Goal: Find specific page/section: Locate a particular part of the current website

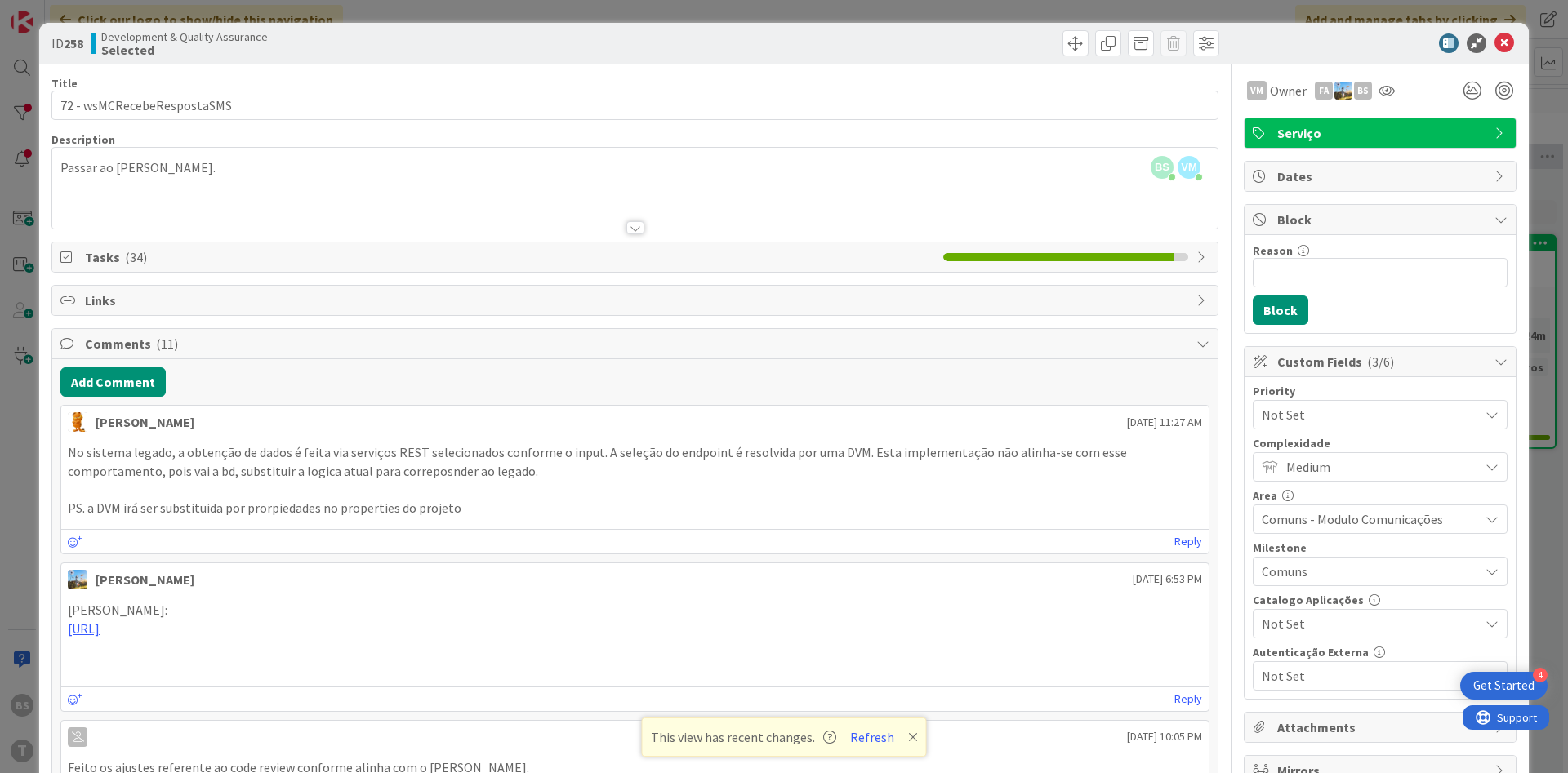
scroll to position [0, 307]
drag, startPoint x: 466, startPoint y: 451, endPoint x: 574, endPoint y: 456, distance: 108.1
click at [572, 453] on p "No sistema legado, a obtenção de dados é feita via serviços REST selecionados c…" at bounding box center [635, 462] width 1134 height 37
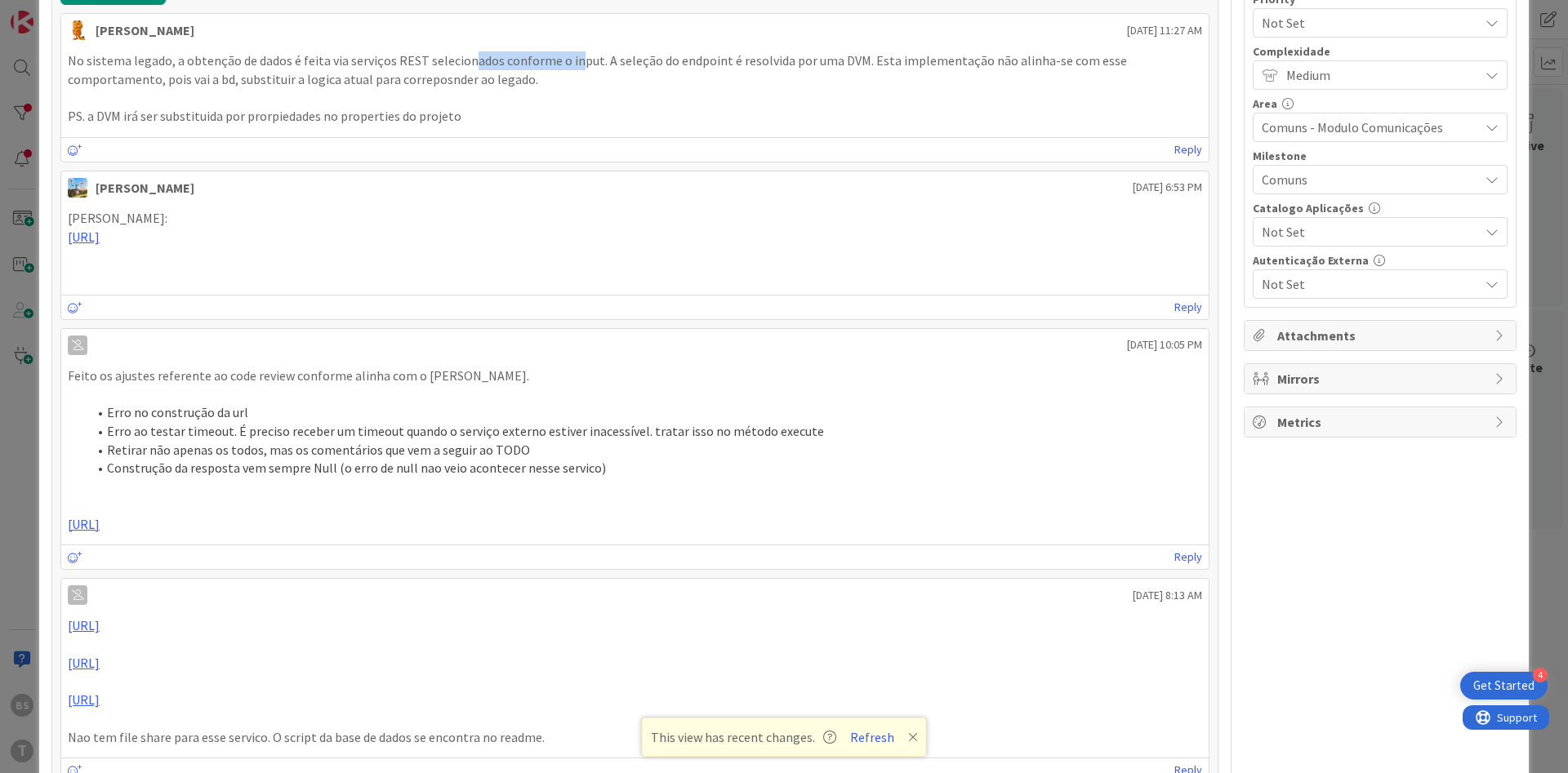
scroll to position [0, 0]
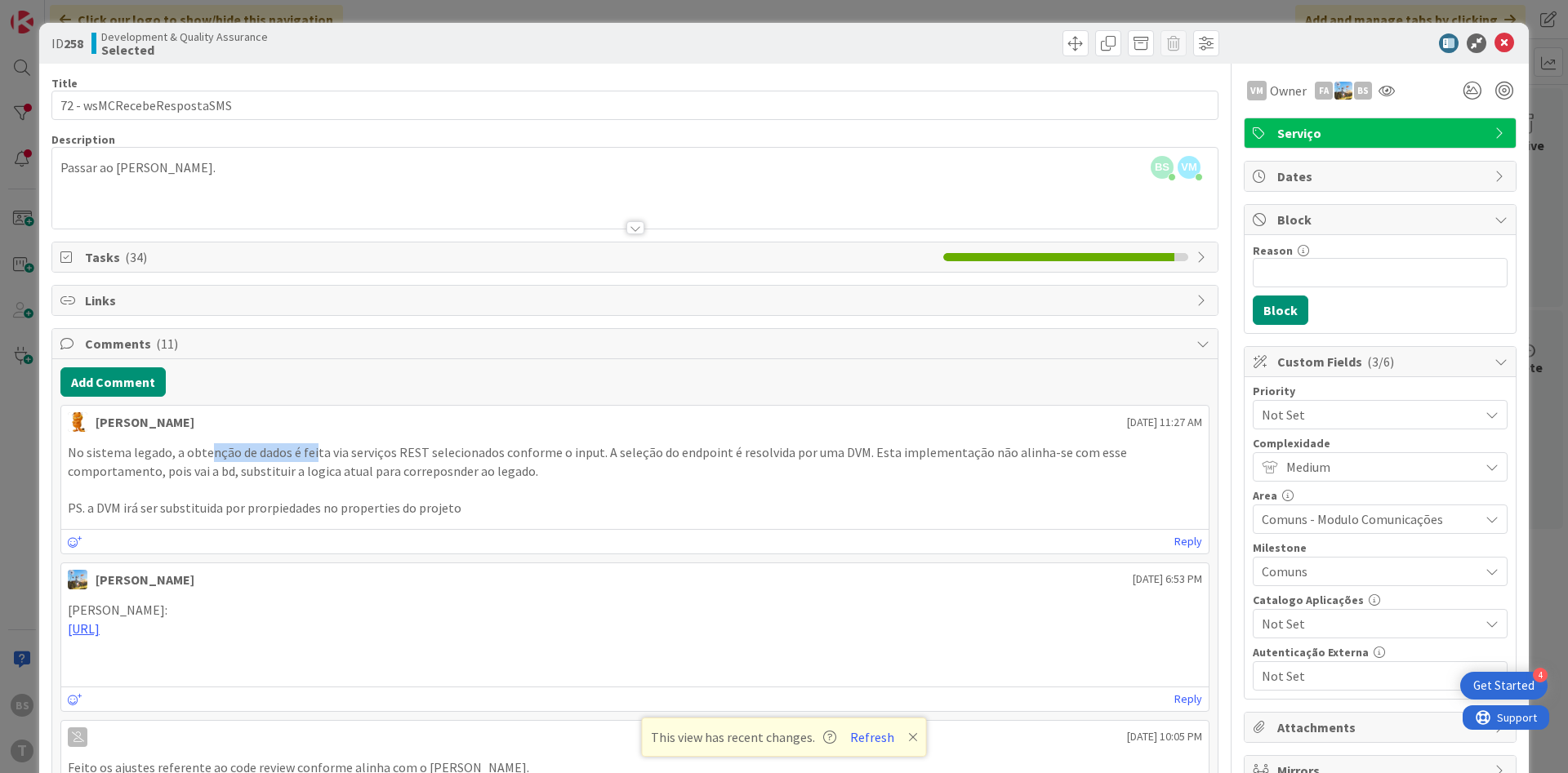
drag, startPoint x: 220, startPoint y: 455, endPoint x: 312, endPoint y: 454, distance: 92.0
click at [312, 454] on p "No sistema legado, a obtenção de dados é feita via serviços REST selecionados c…" at bounding box center [635, 462] width 1134 height 37
click at [363, 467] on p "No sistema legado, a obtenção de dados é feita via serviços REST selecionados c…" at bounding box center [635, 462] width 1134 height 37
drag, startPoint x: 642, startPoint y: 454, endPoint x: 727, endPoint y: 452, distance: 85.0
click at [727, 452] on p "No sistema legado, a obtenção de dados é feita via serviços REST selecionados c…" at bounding box center [635, 462] width 1134 height 37
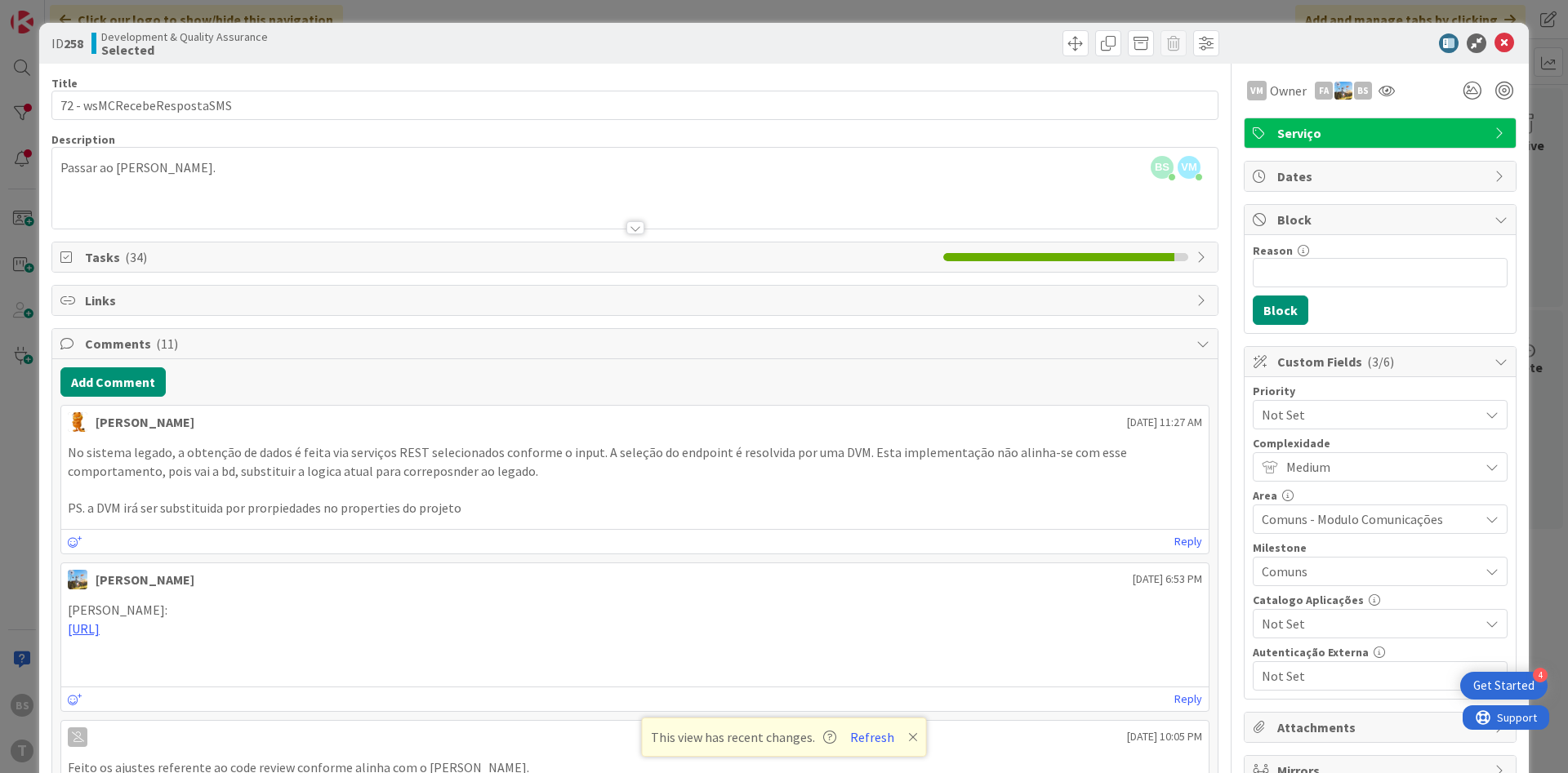
click at [759, 481] on p at bounding box center [635, 489] width 1134 height 18
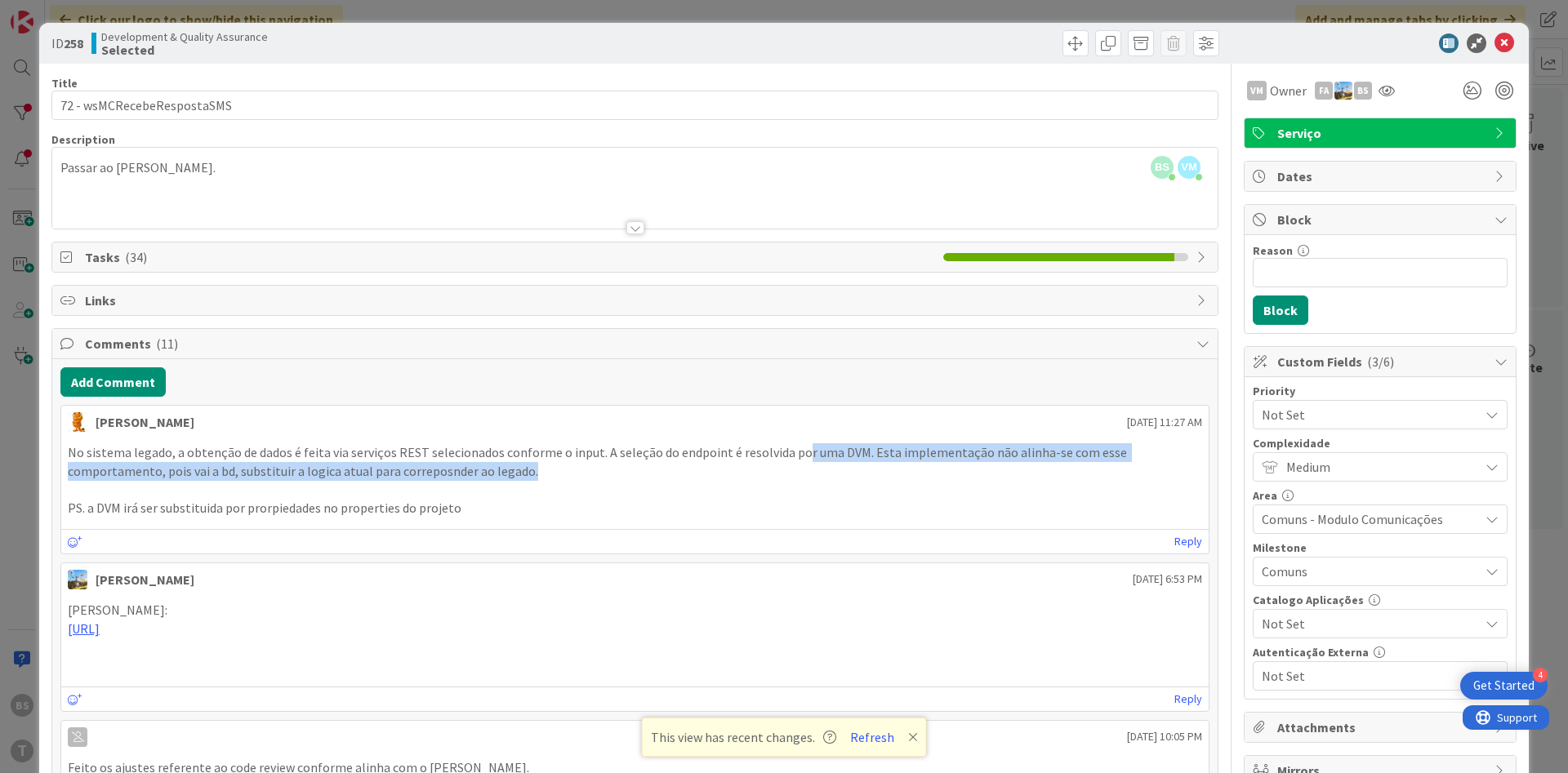
drag, startPoint x: 796, startPoint y: 449, endPoint x: 956, endPoint y: 466, distance: 160.9
click at [955, 466] on p "No sistema legado, a obtenção de dados é feita via serviços REST selecionados c…" at bounding box center [635, 462] width 1134 height 37
click at [1510, 44] on icon at bounding box center [1504, 44] width 19 height 19
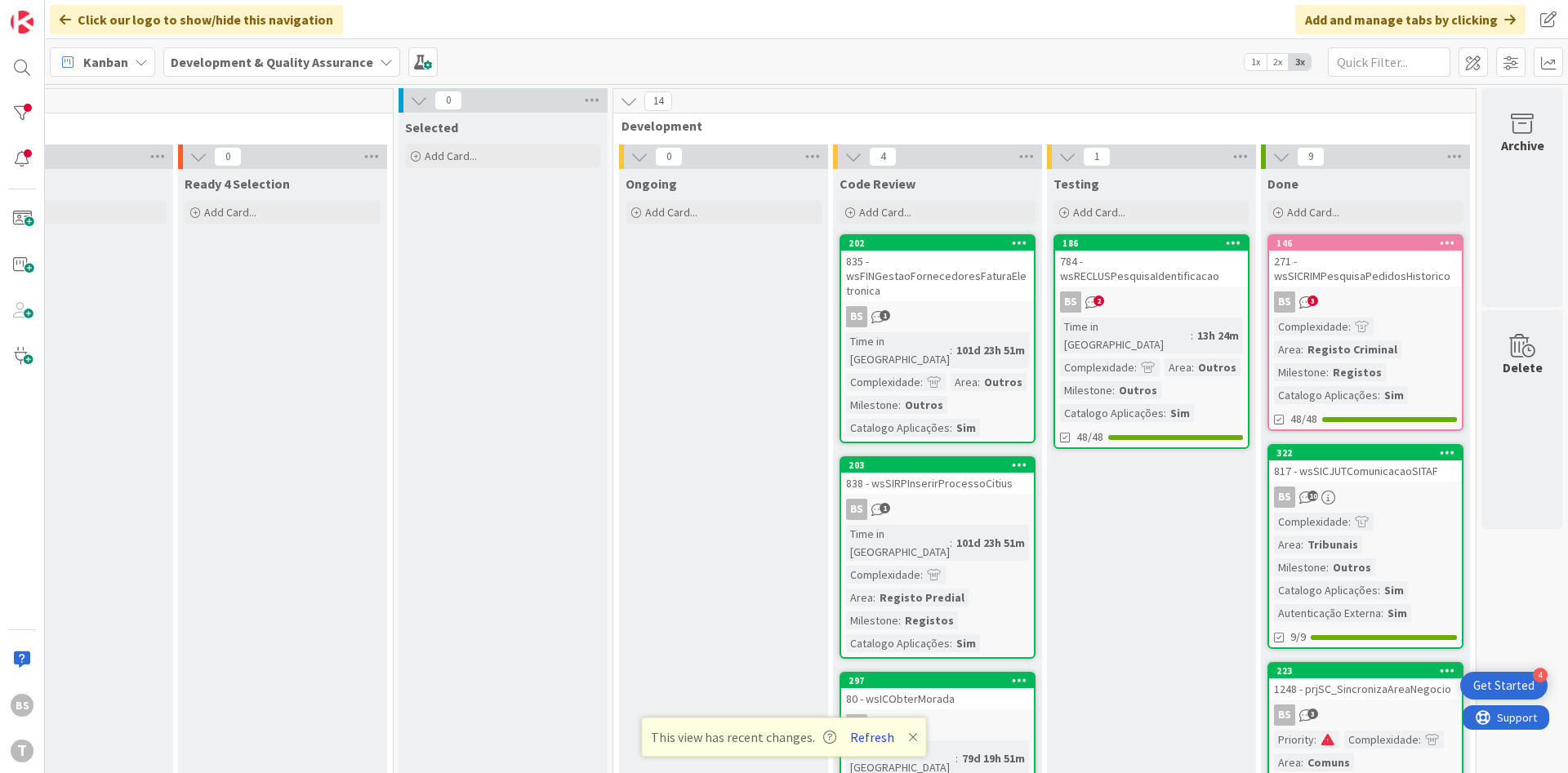
click at [873, 738] on button "Refresh" at bounding box center [871, 737] width 55 height 21
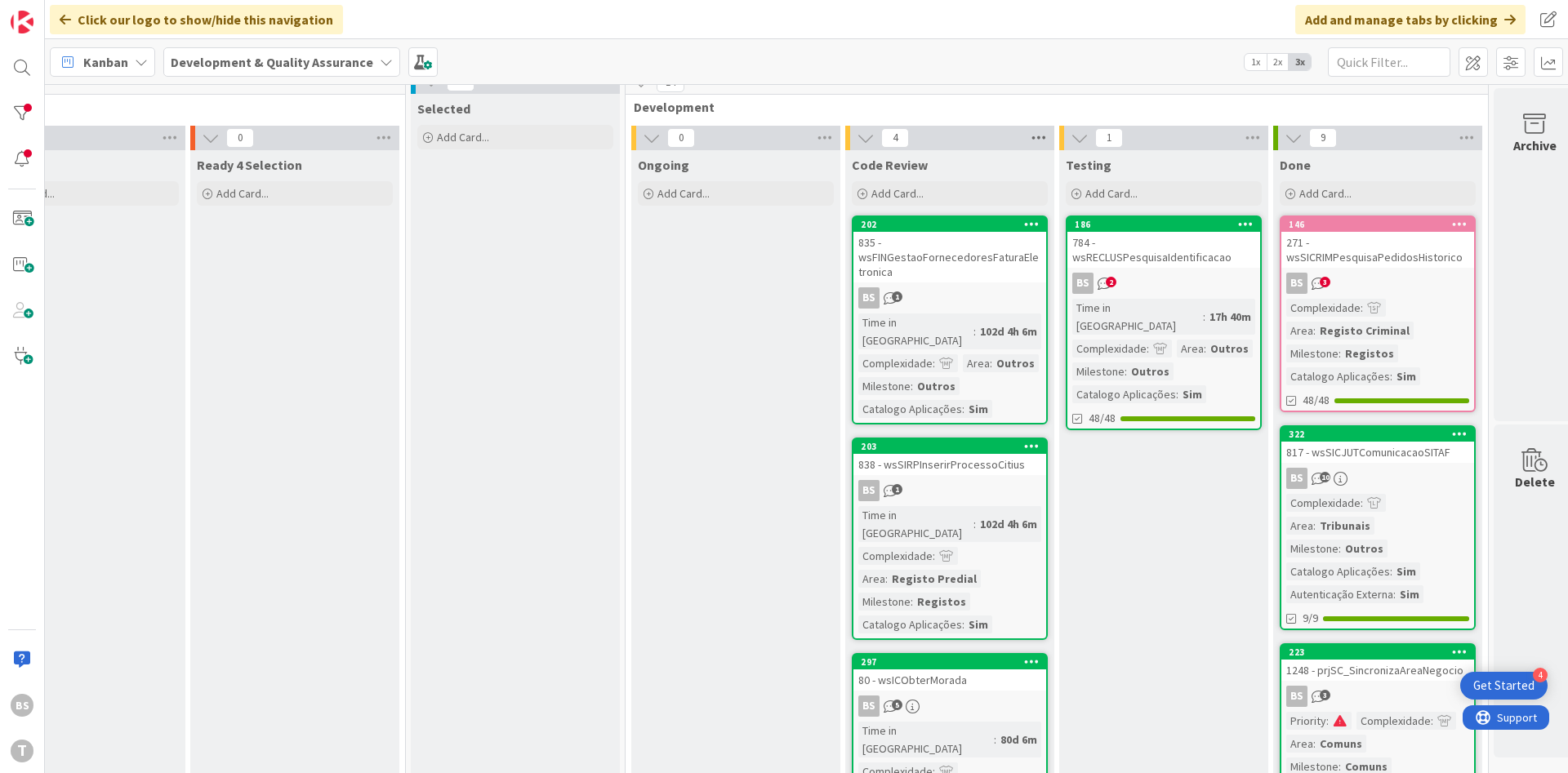
scroll to position [0, 295]
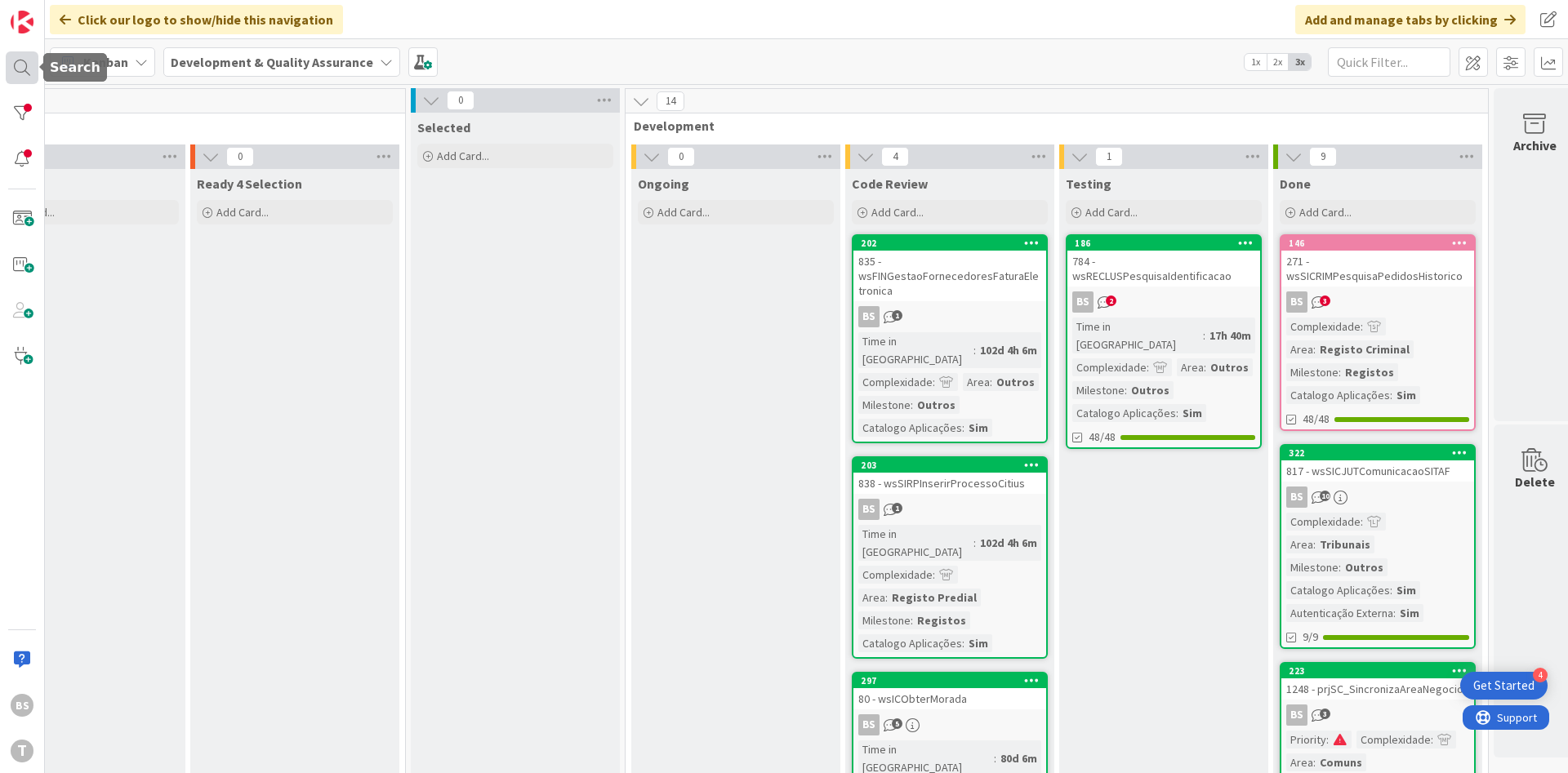
click at [24, 68] on div at bounding box center [22, 68] width 33 height 33
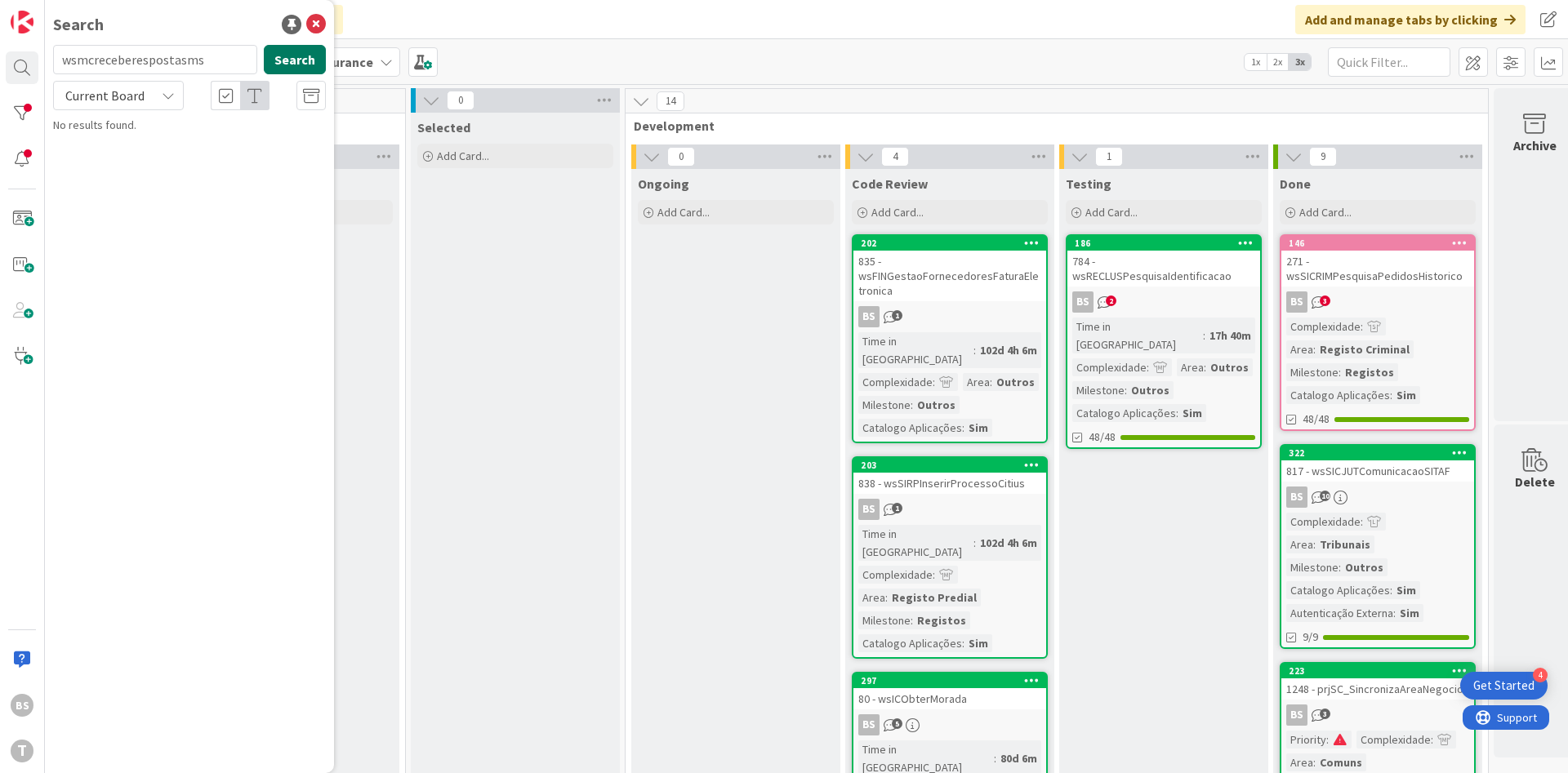
type input "wsmcreceberespostasms"
click at [302, 69] on button "Search" at bounding box center [295, 59] width 62 height 29
click at [248, 122] on div "Development & Quality Assurance › Selected" at bounding box center [201, 128] width 250 height 15
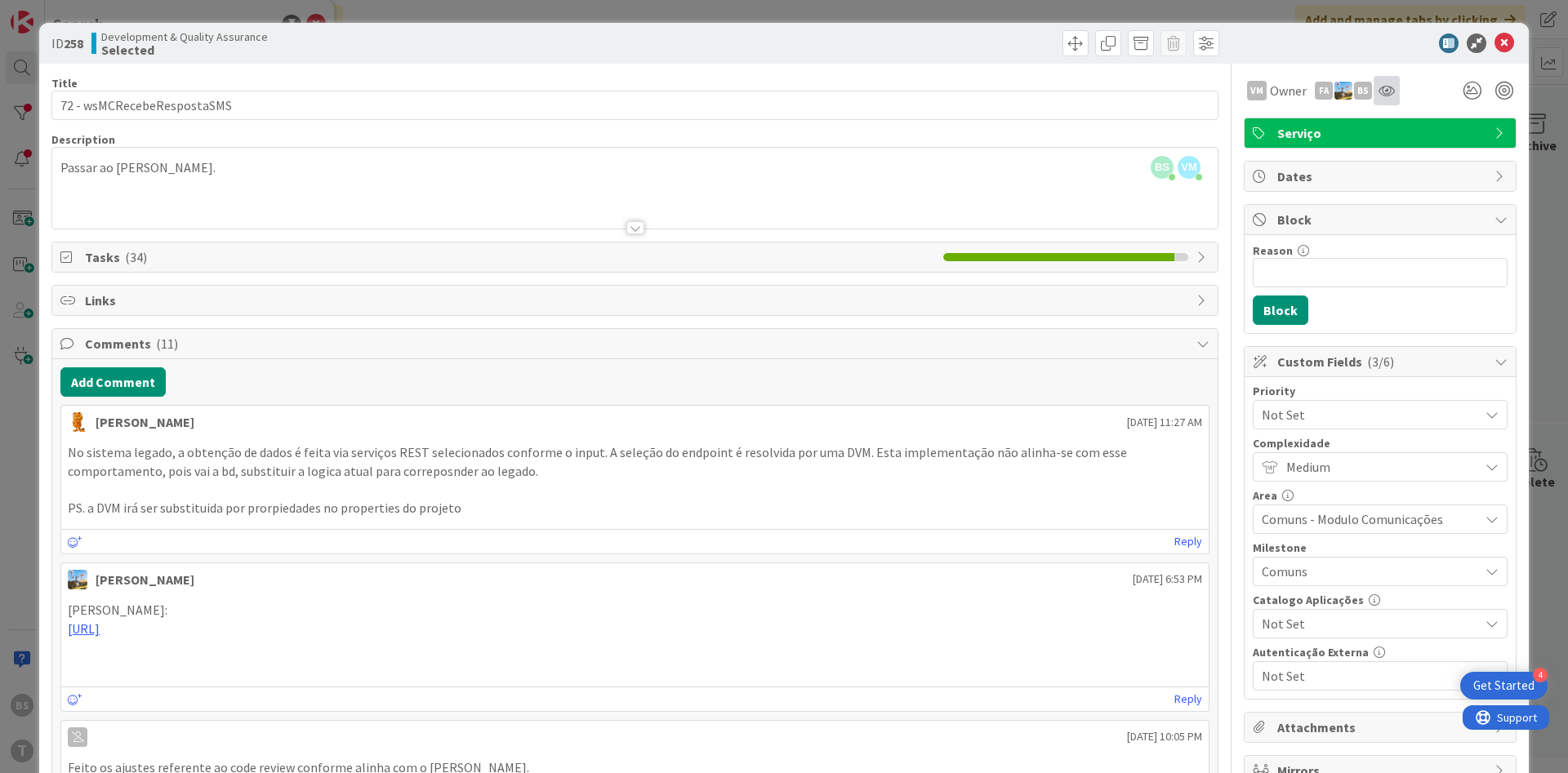
click at [1398, 91] on div at bounding box center [1387, 90] width 26 height 29
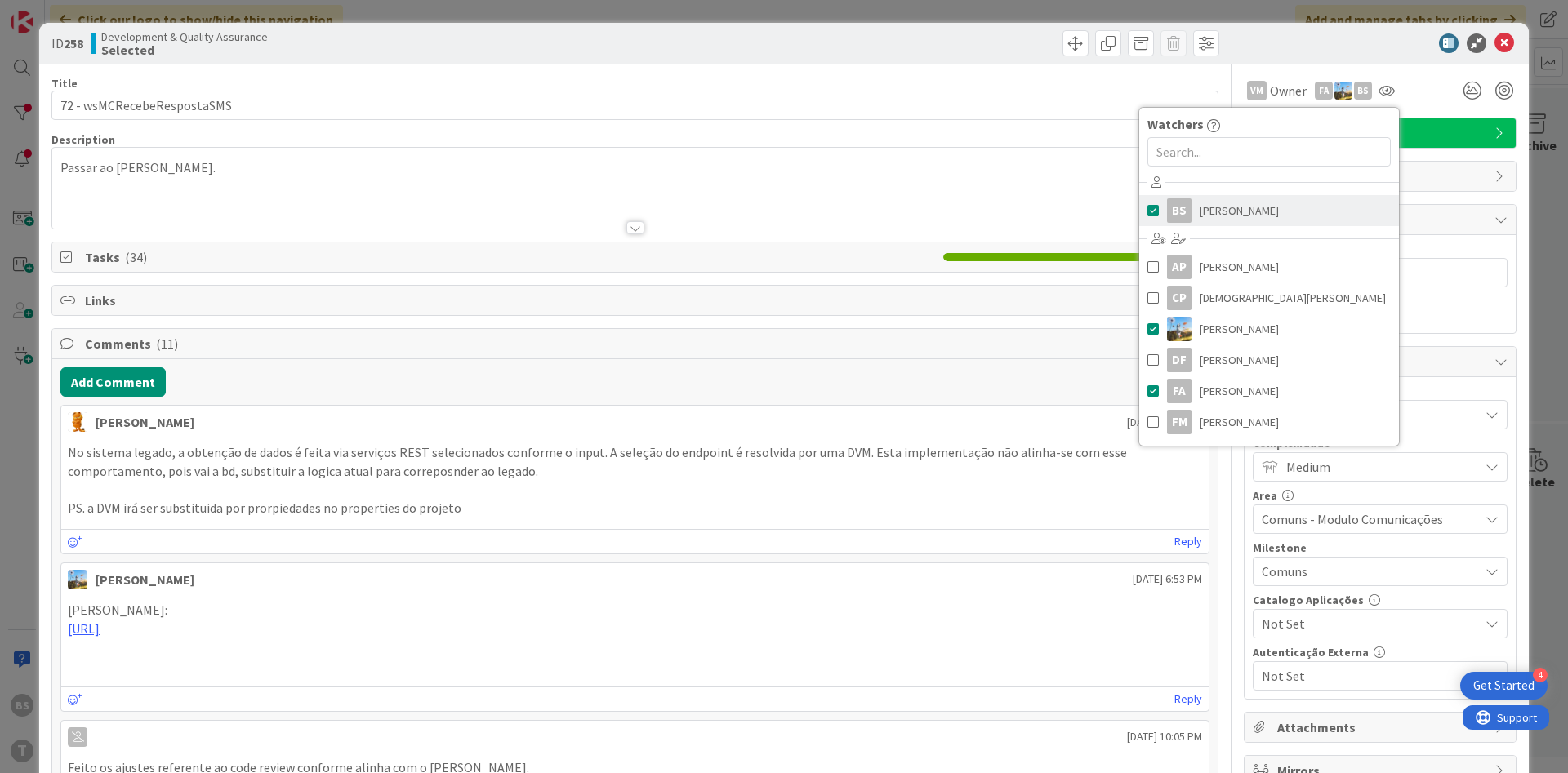
click at [1179, 220] on div "BS" at bounding box center [1179, 210] width 24 height 24
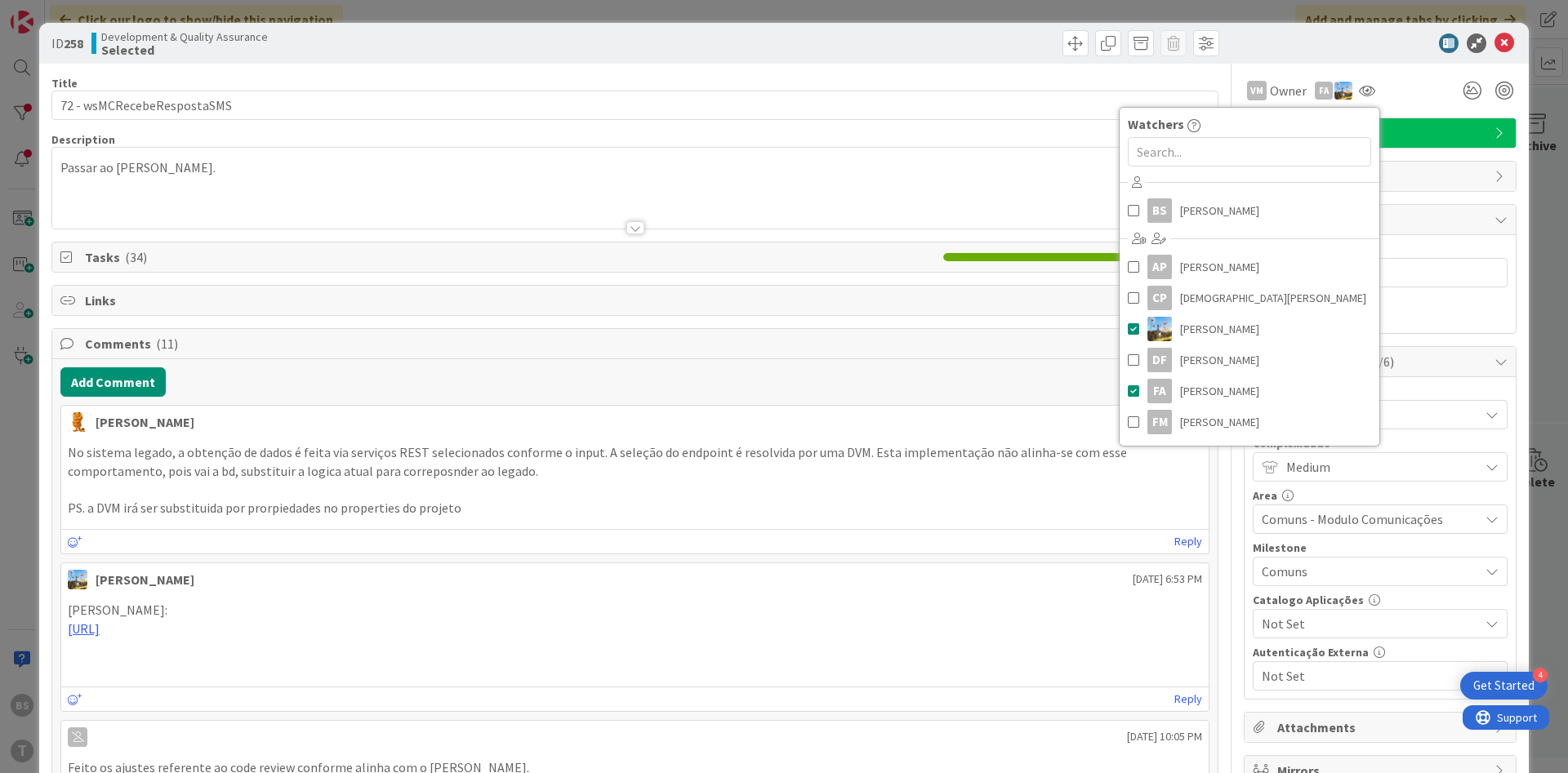
click at [1010, 144] on div "Description" at bounding box center [635, 139] width 1167 height 15
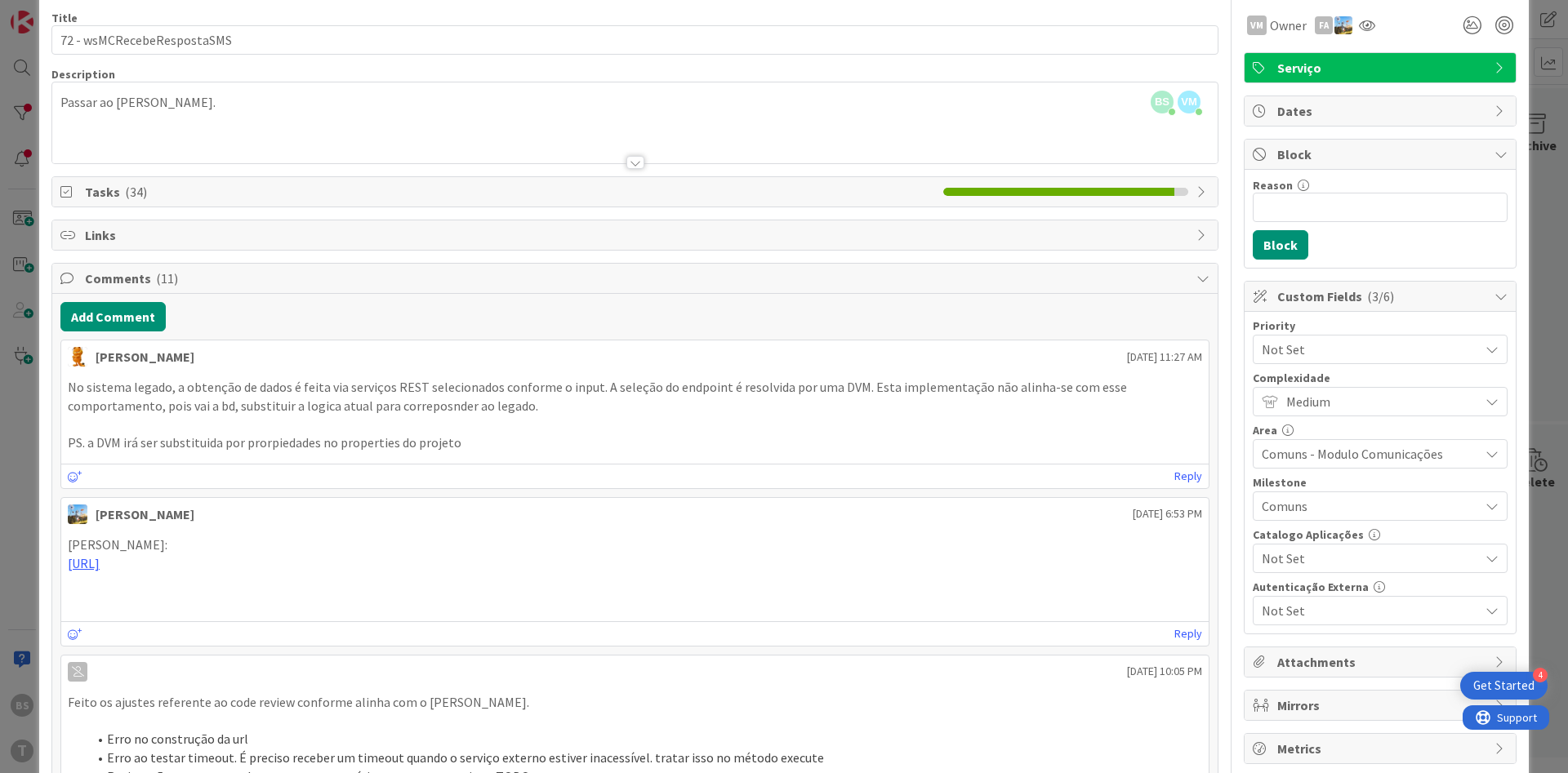
scroll to position [98, 0]
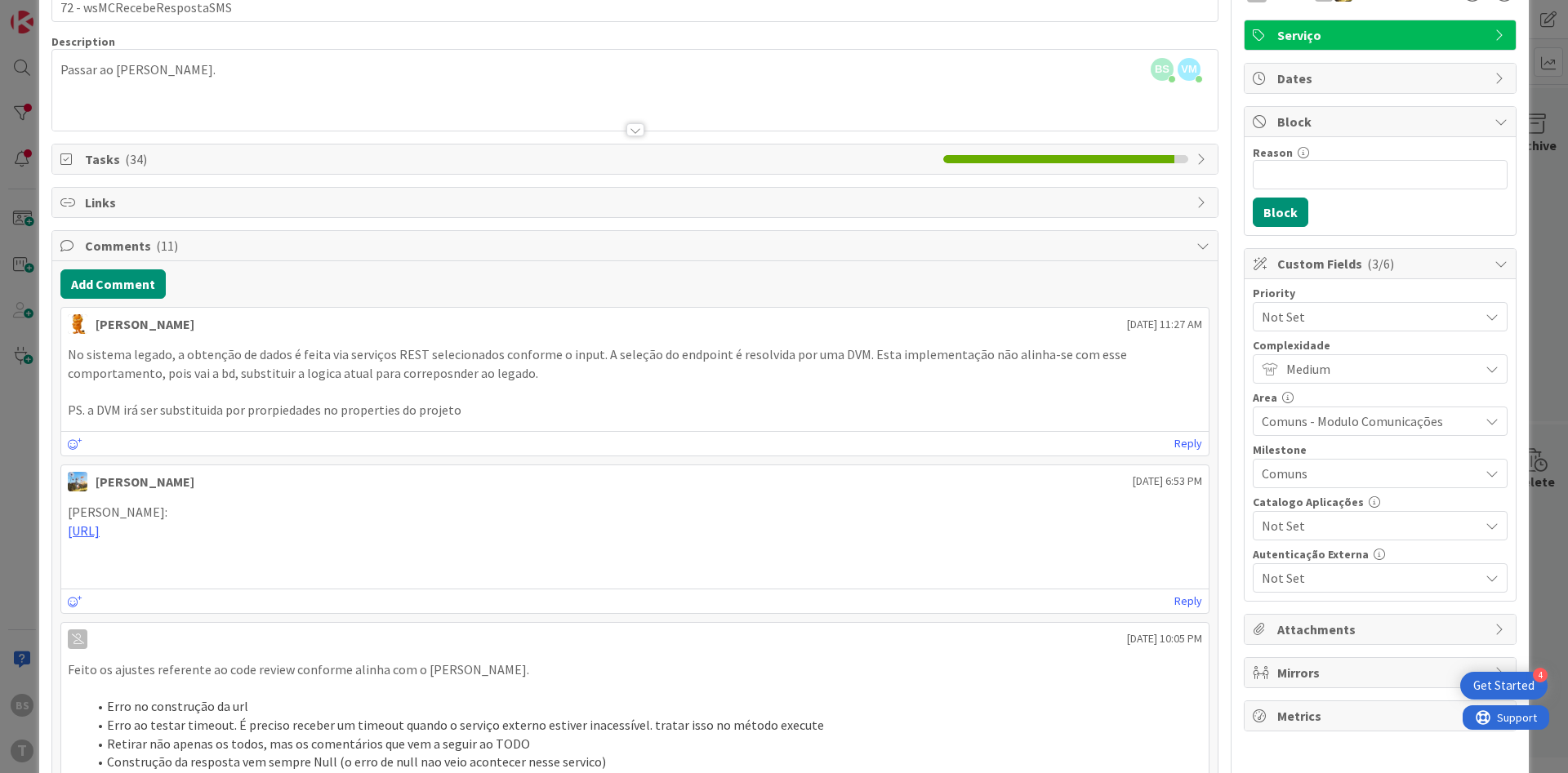
click at [1328, 320] on span "Not Set" at bounding box center [1365, 317] width 209 height 23
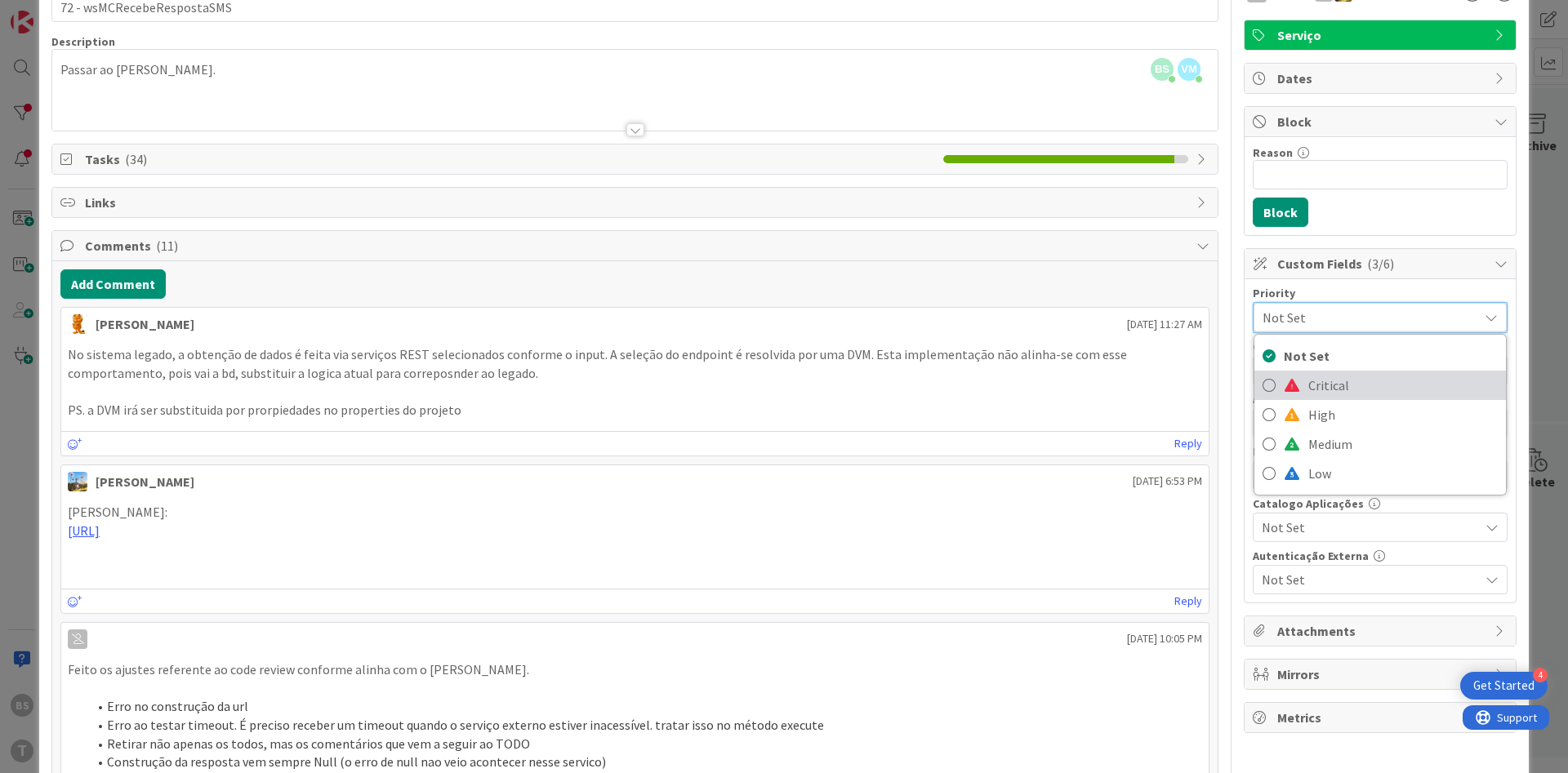
click at [1324, 382] on span "Critical" at bounding box center [1402, 385] width 189 height 24
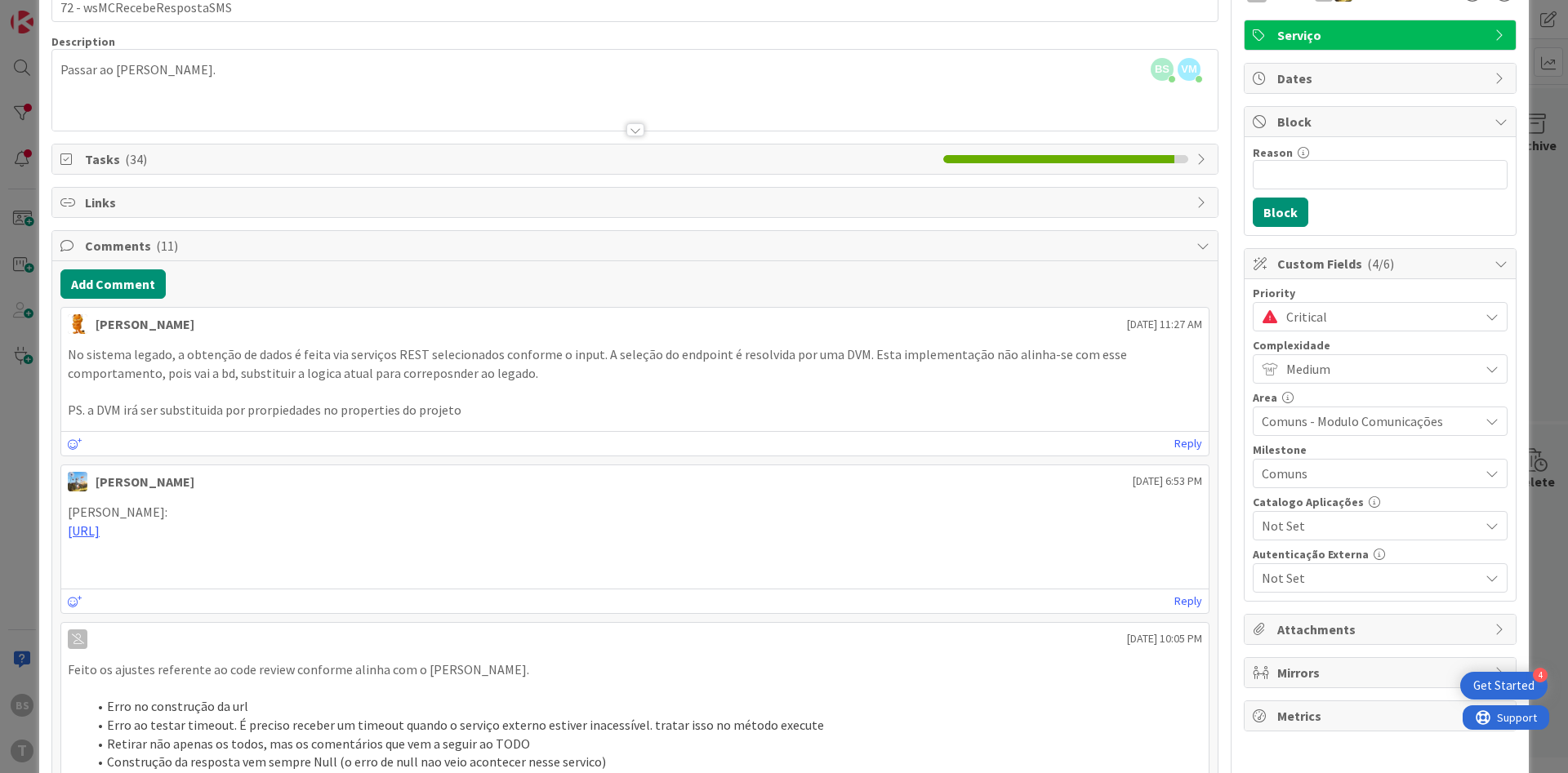
scroll to position [0, 0]
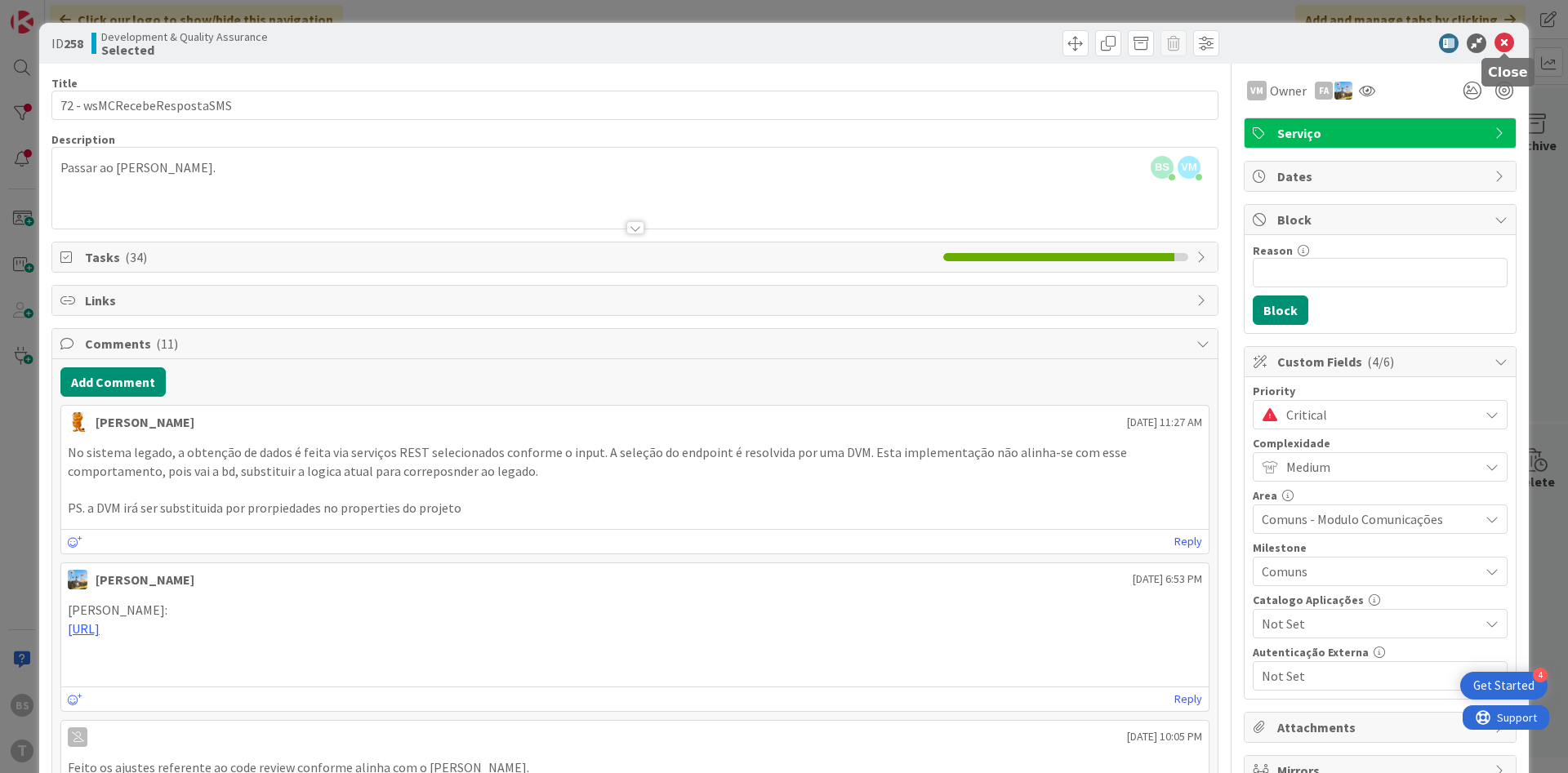
click at [1512, 39] on icon at bounding box center [1504, 44] width 19 height 19
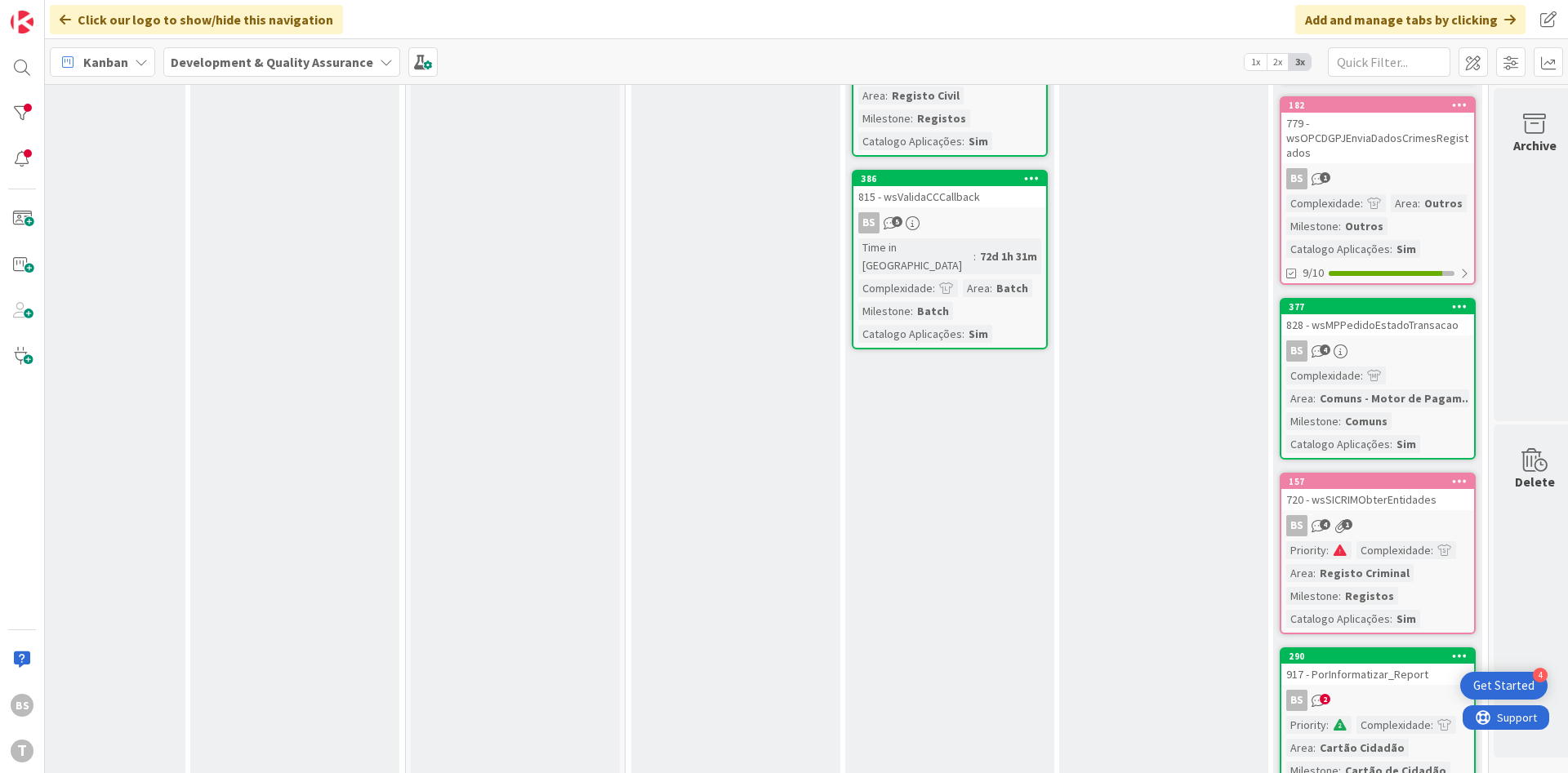
scroll to position [1078, 295]
